Goal: Task Accomplishment & Management: Manage account settings

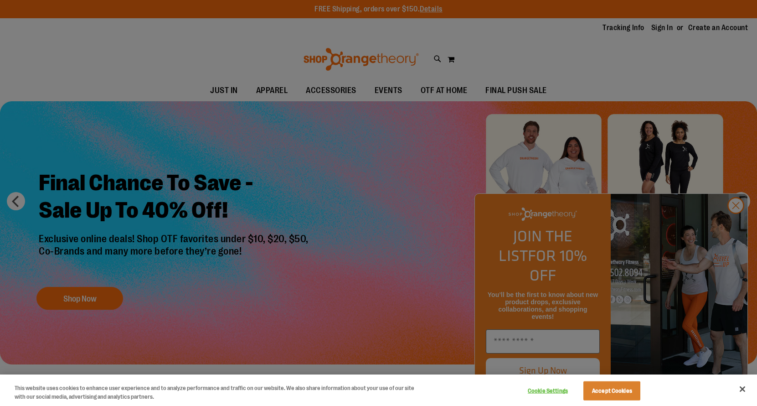
click at [736, 225] on div at bounding box center [378, 203] width 757 height 406
click at [741, 390] on button "Close" at bounding box center [742, 389] width 20 height 20
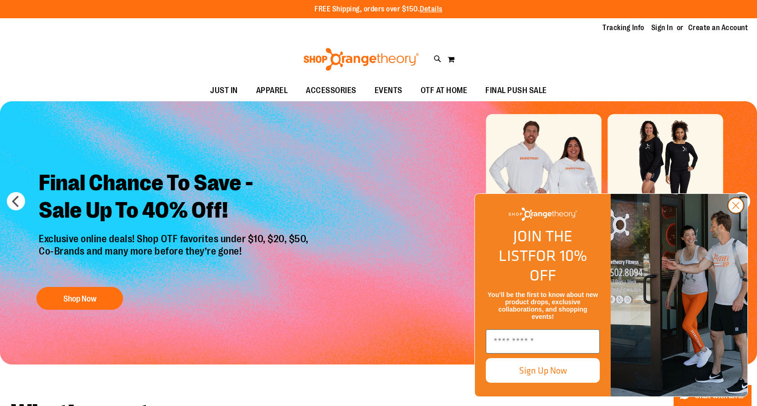
click at [734, 213] on circle "Close dialog" at bounding box center [735, 205] width 15 height 15
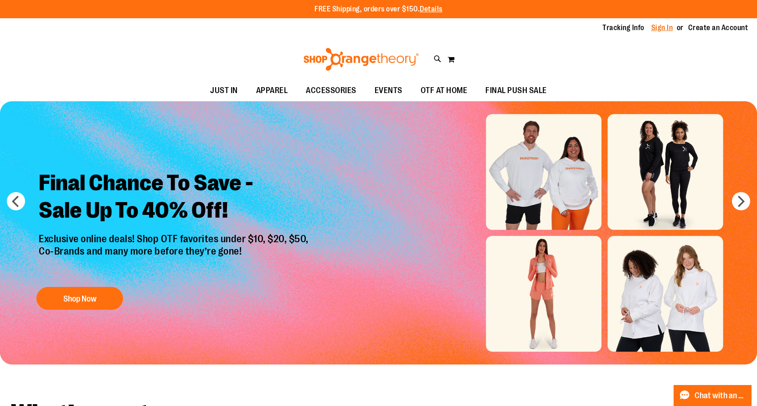
click at [655, 26] on link "Sign In" at bounding box center [662, 28] width 22 height 10
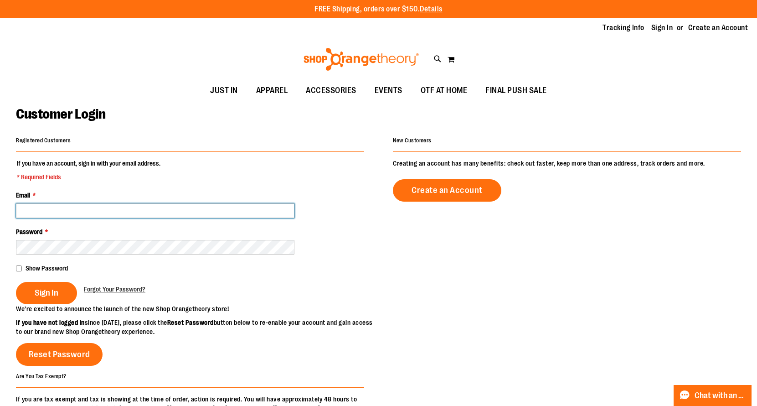
click at [224, 204] on input "Email *" at bounding box center [155, 210] width 278 height 15
type input "**********"
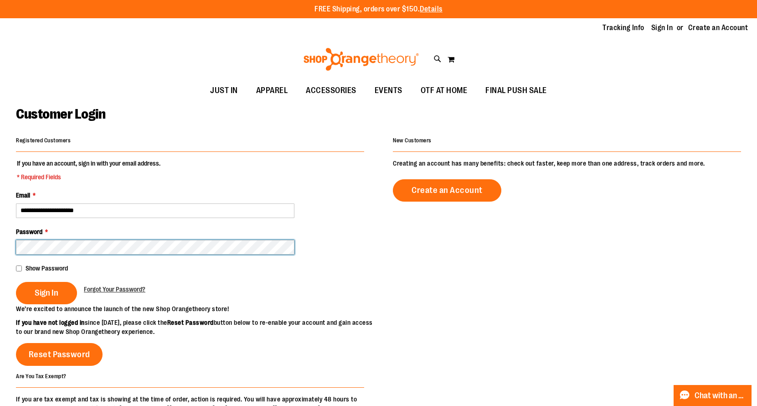
click at [16, 282] on button "Sign In" at bounding box center [46, 293] width 61 height 22
